Goal: Information Seeking & Learning: Find specific fact

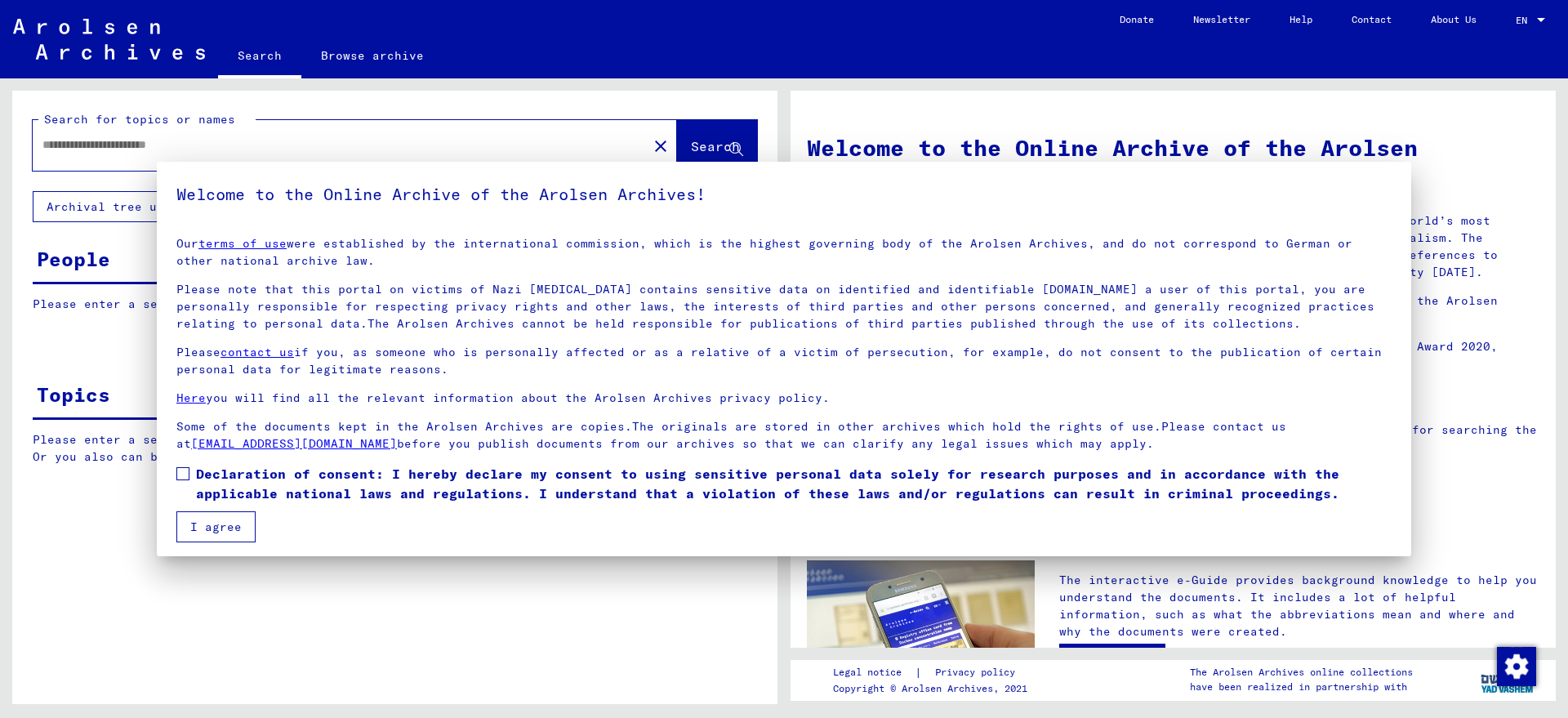
type input "**********"
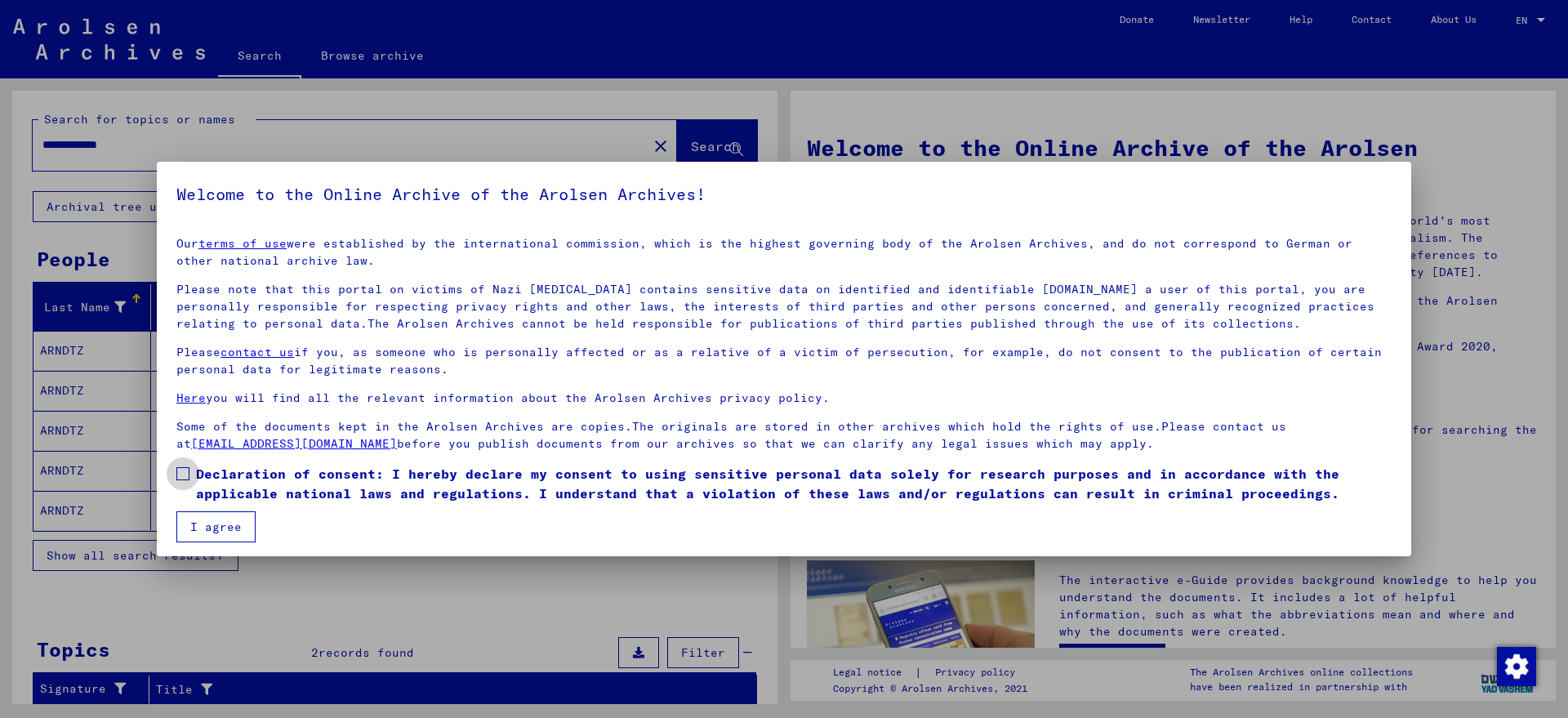
click at [239, 469] on span "Declaration of consent: I hereby declare my consent to using sensitive personal…" at bounding box center [793, 483] width 1195 height 39
click at [226, 503] on mat-checkbox "Declaration of consent: I hereby declare my consent to using sensitive personal…" at bounding box center [784, 487] width 1215 height 48
click at [223, 533] on button "I agree" at bounding box center [216, 526] width 79 height 31
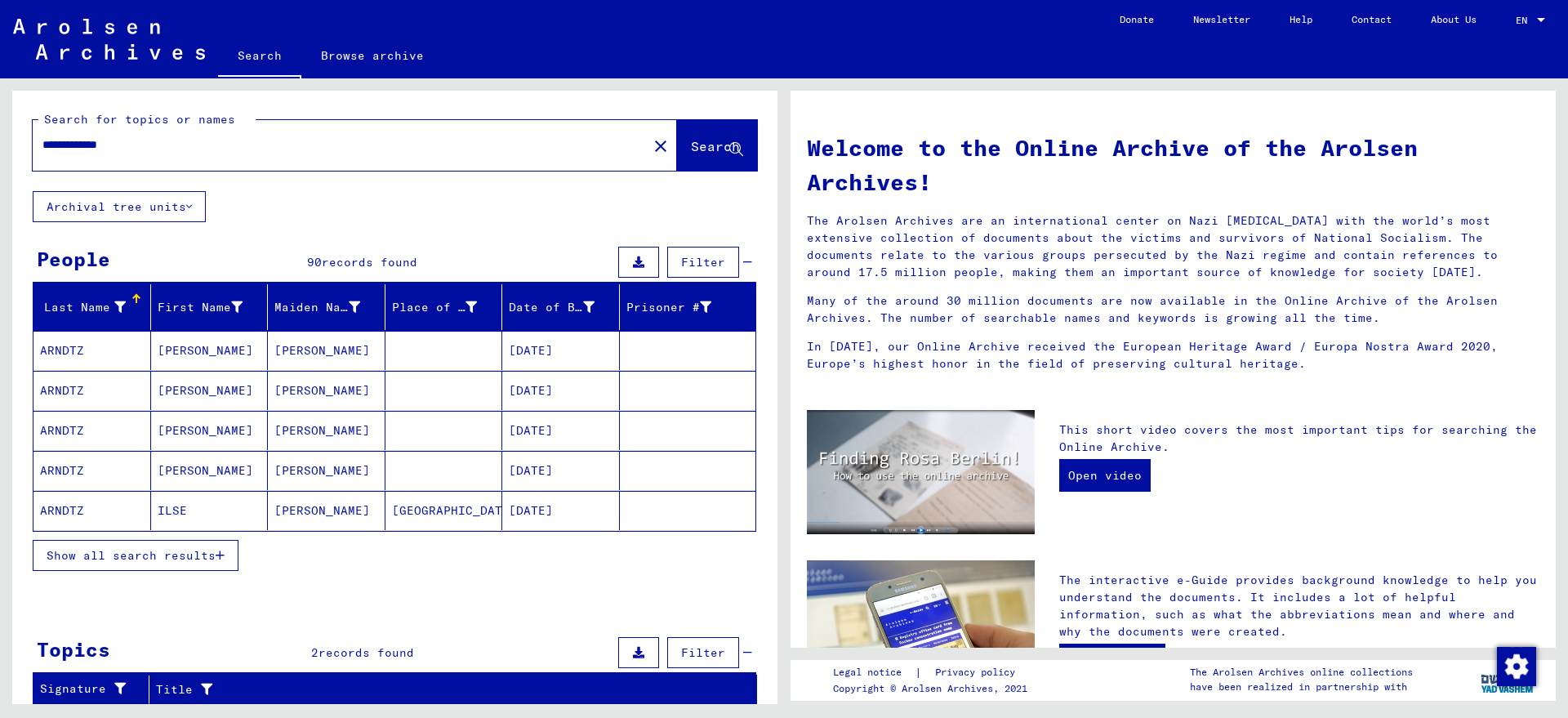
drag, startPoint x: 158, startPoint y: 155, endPoint x: 41, endPoint y: 146, distance: 117.3
click at [2, 158] on div "**********" at bounding box center [392, 391] width 784 height 625
click at [650, 139] on mat-icon "close" at bounding box center [660, 146] width 20 height 20
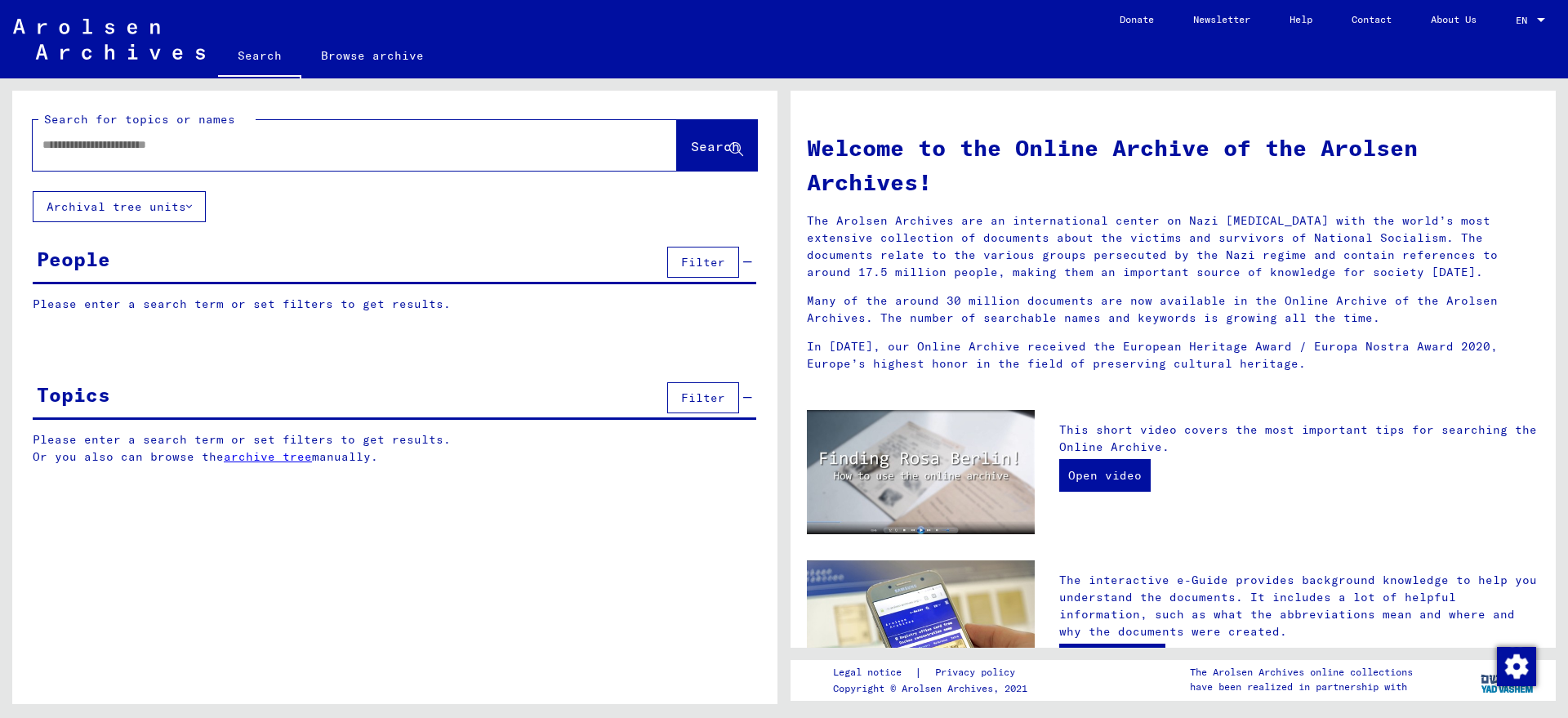
click at [296, 133] on div at bounding box center [330, 144] width 595 height 36
click at [302, 145] on input "text" at bounding box center [335, 145] width 586 height 17
type input "*"
type input "**********"
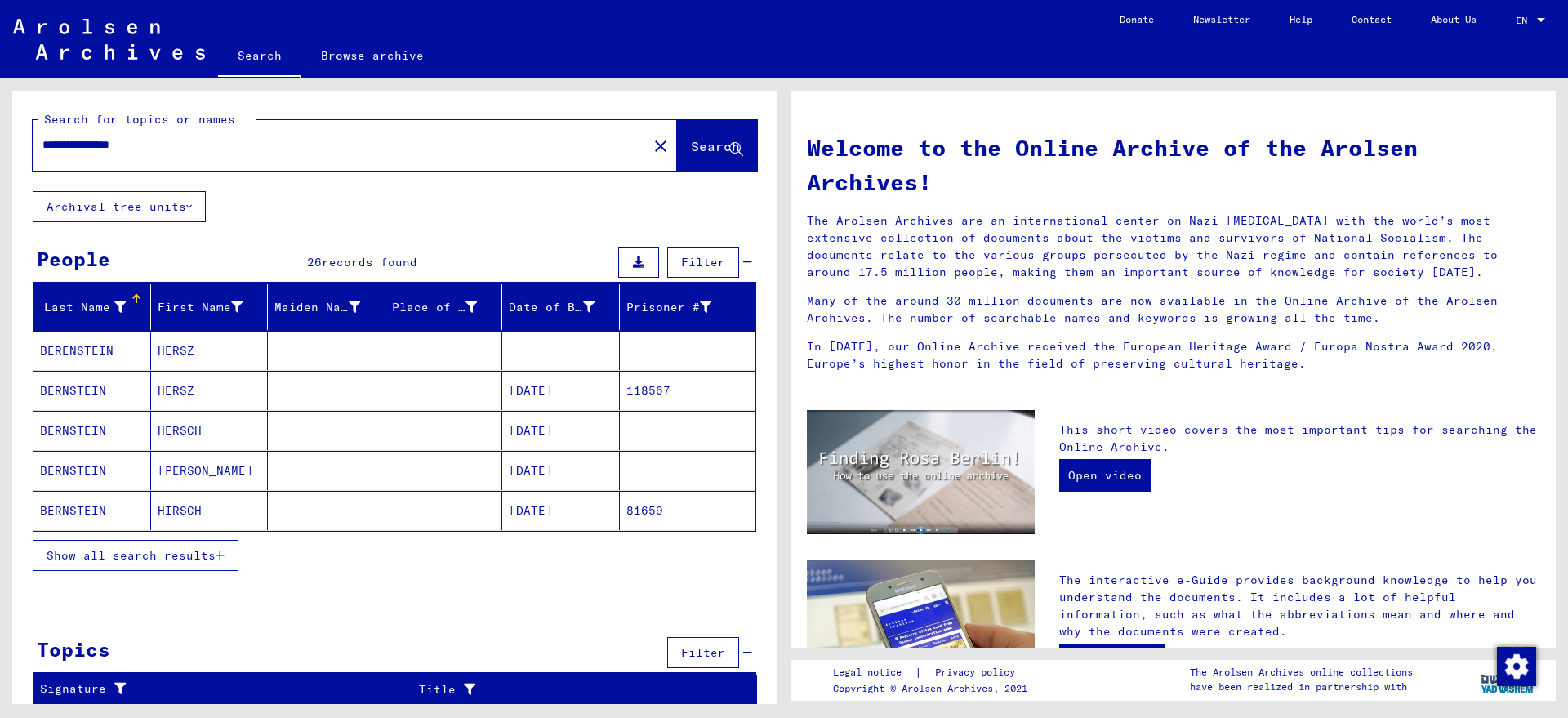
click at [178, 348] on mat-cell "HERSZ" at bounding box center [210, 351] width 118 height 39
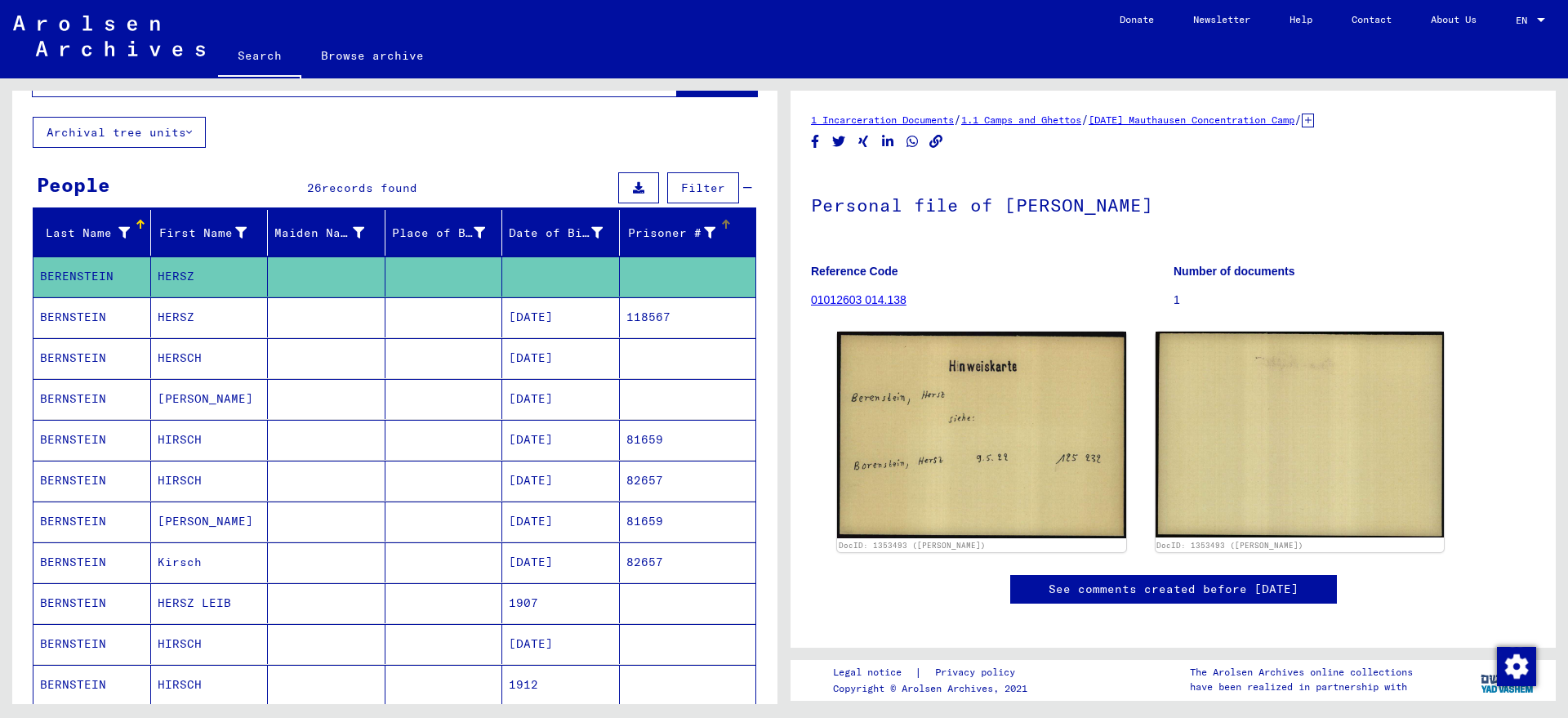
scroll to position [102, 0]
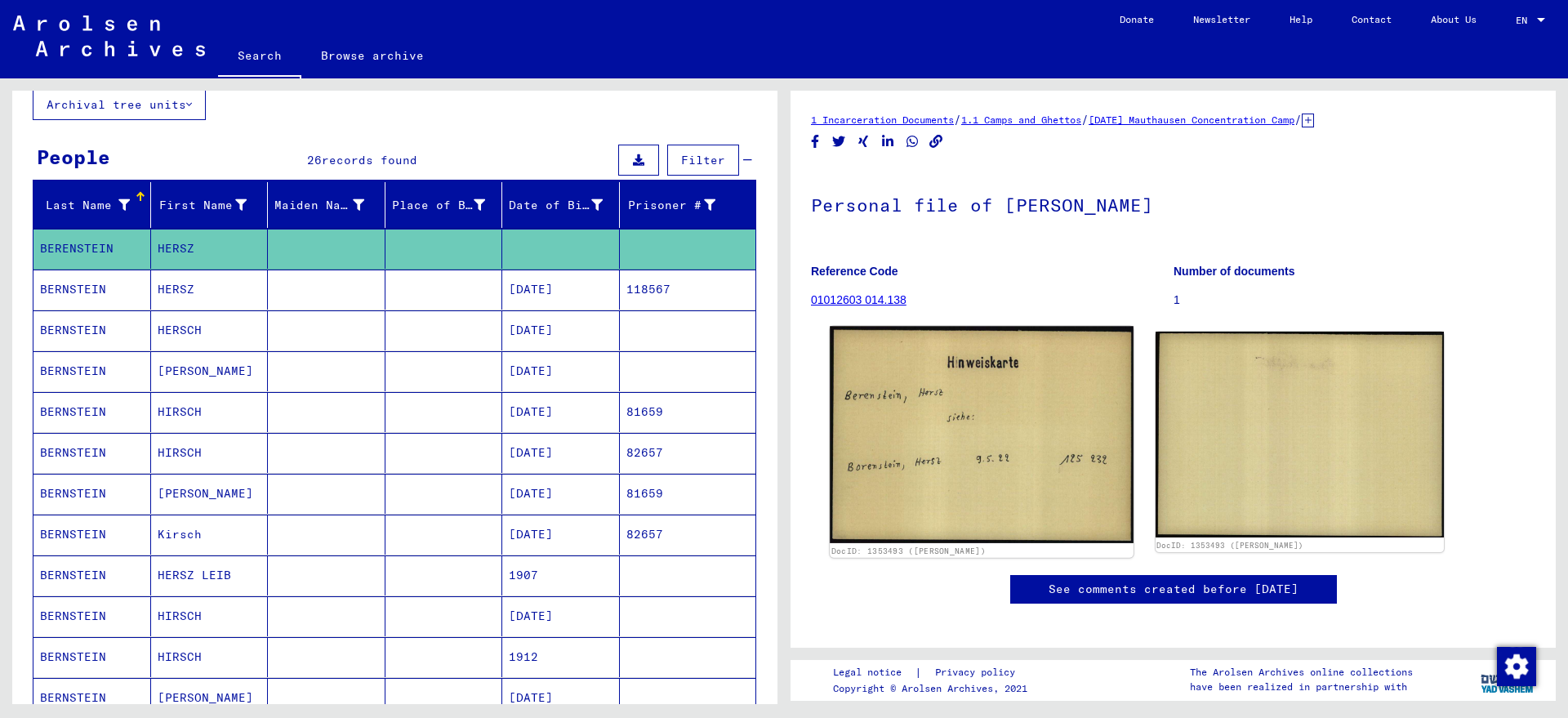
click at [954, 445] on img at bounding box center [981, 435] width 303 height 217
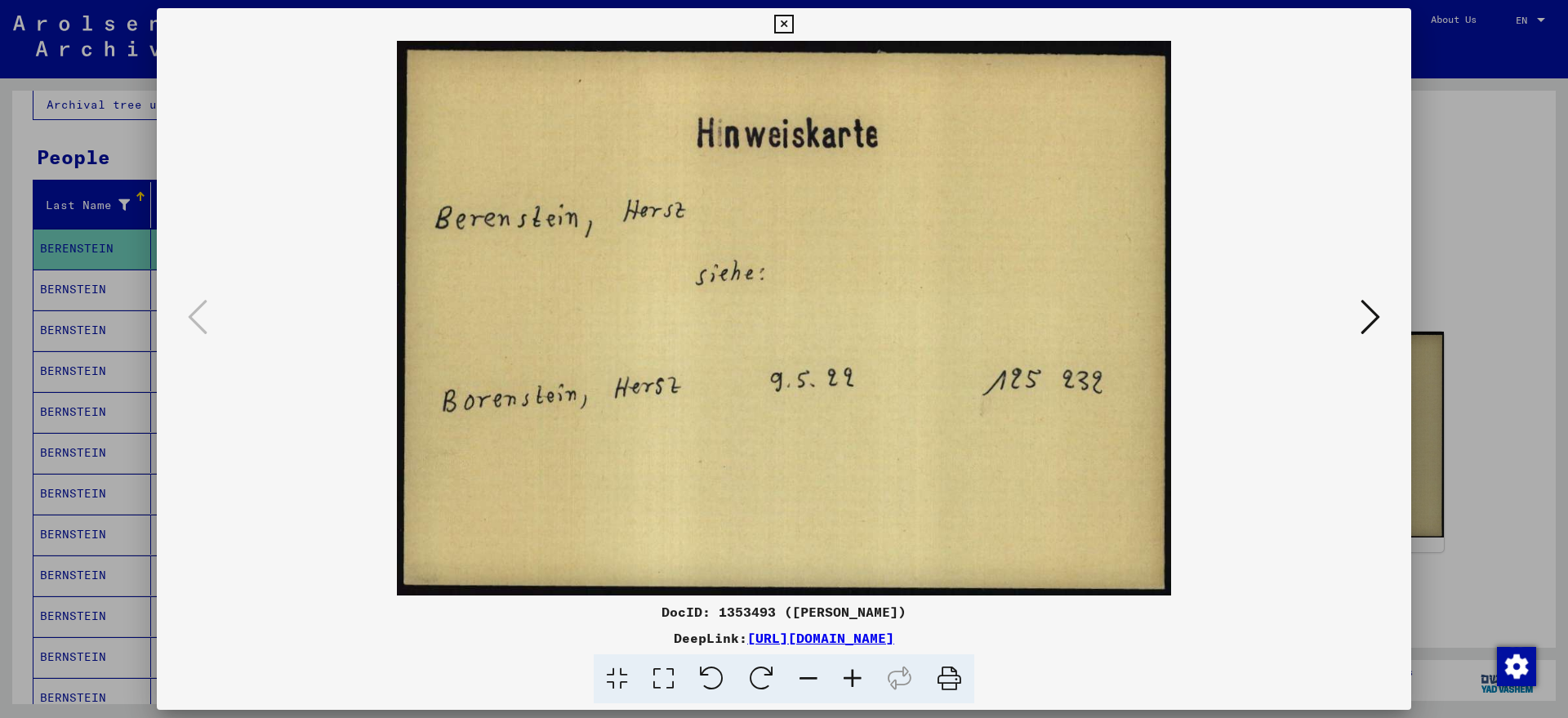
click at [779, 27] on icon at bounding box center [783, 24] width 19 height 20
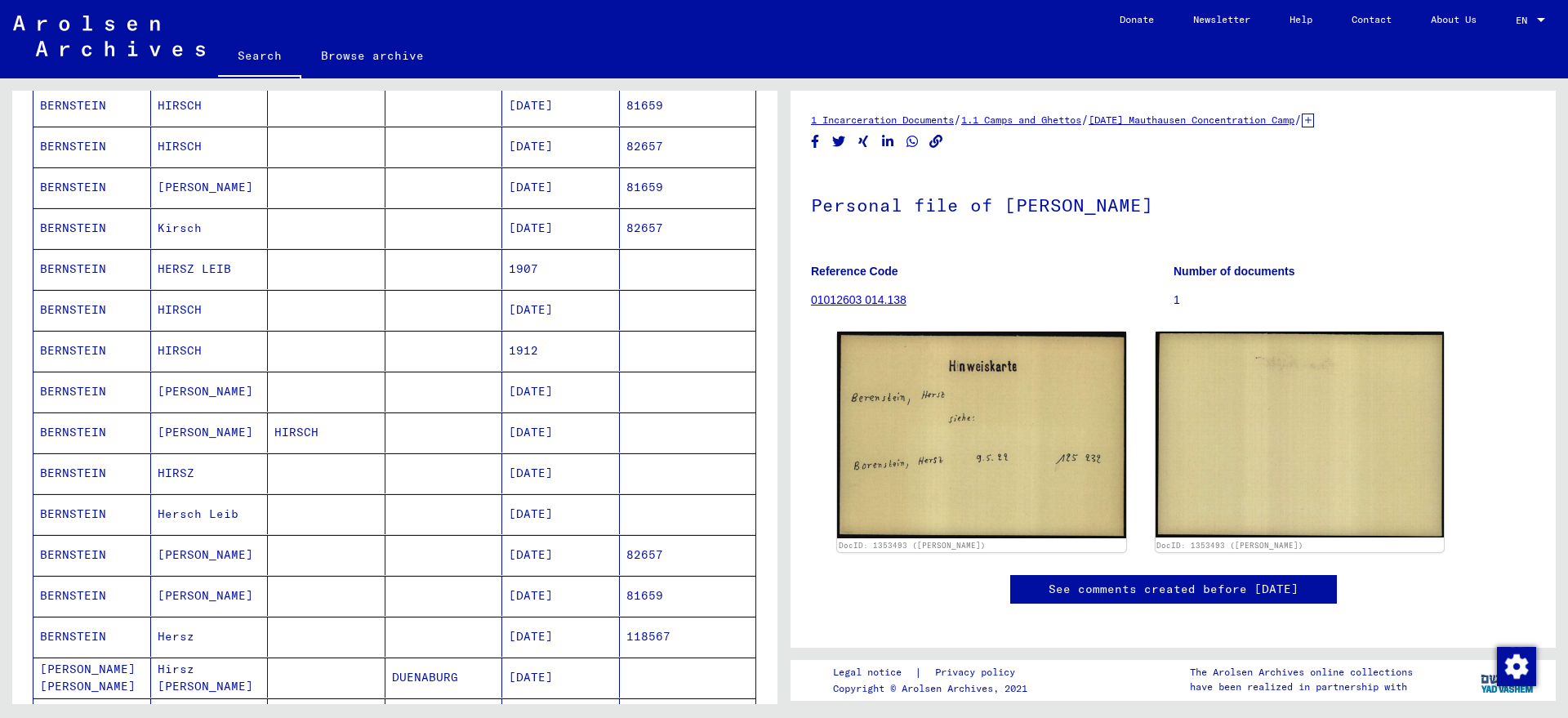
scroll to position [0, 0]
